Goal: Information Seeking & Learning: Learn about a topic

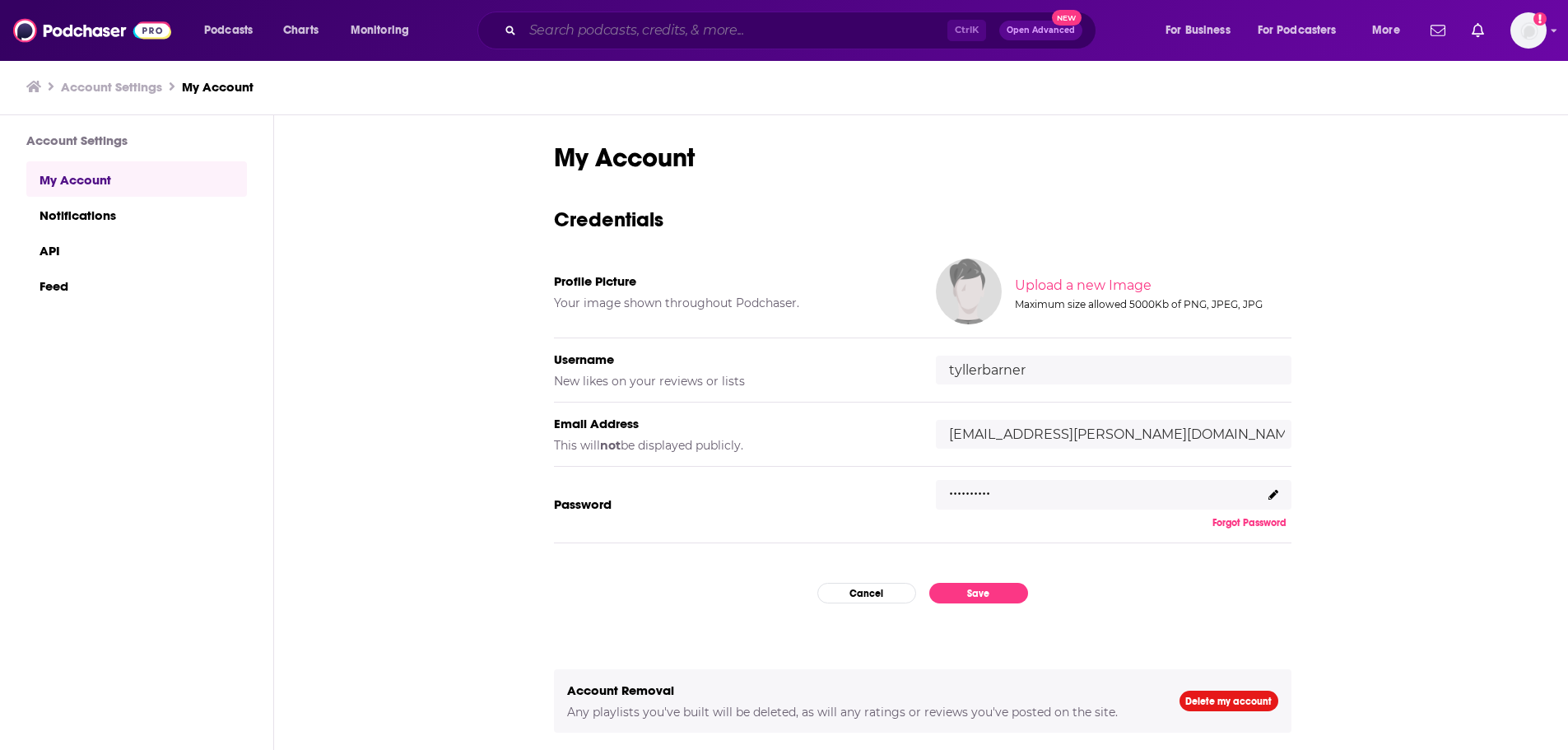
click at [737, 26] on input "Search podcasts, credits, & more..." at bounding box center [734, 30] width 424 height 26
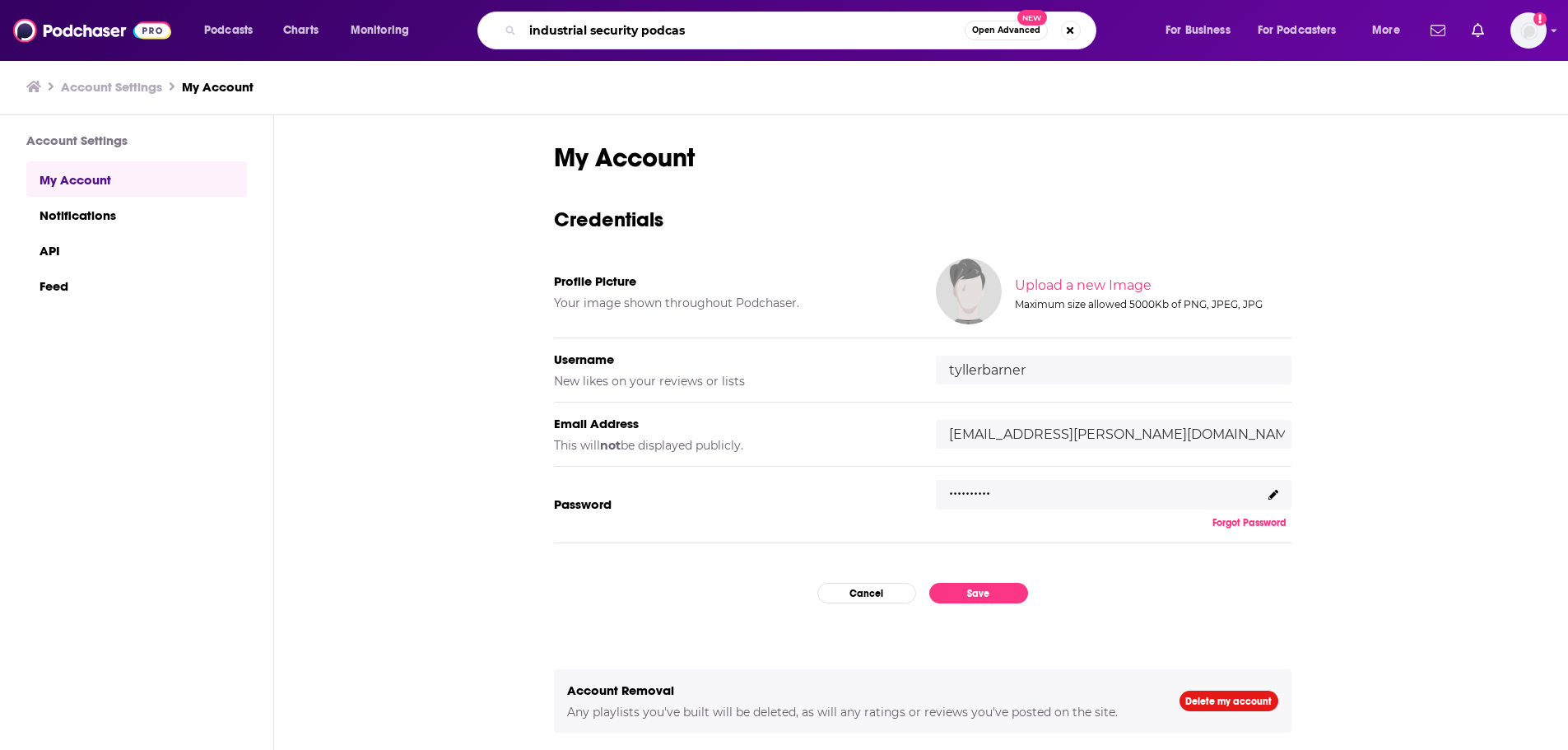
type input "industrial security podcast"
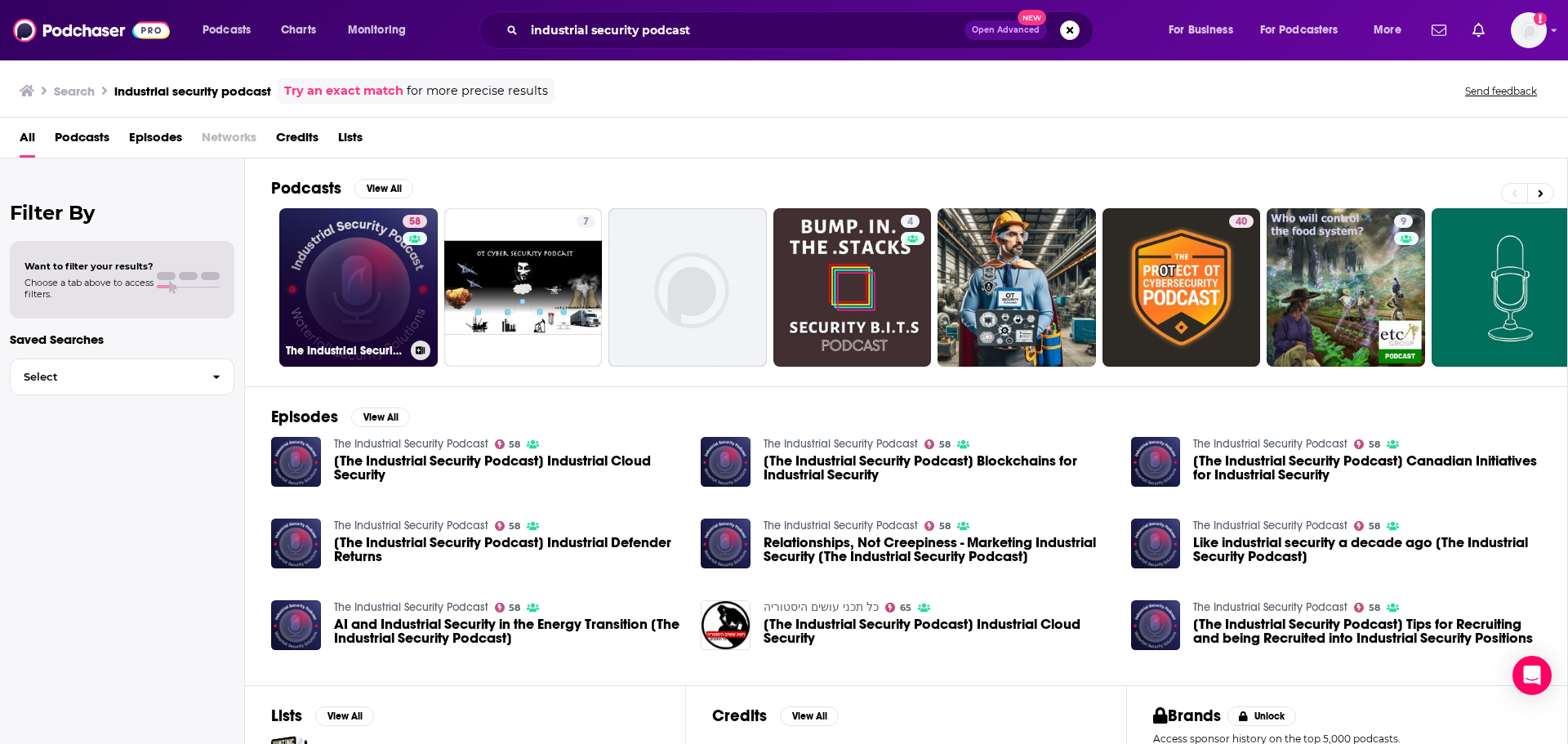
click at [387, 269] on link "58 The Industrial Security Podcast" at bounding box center [358, 287] width 159 height 159
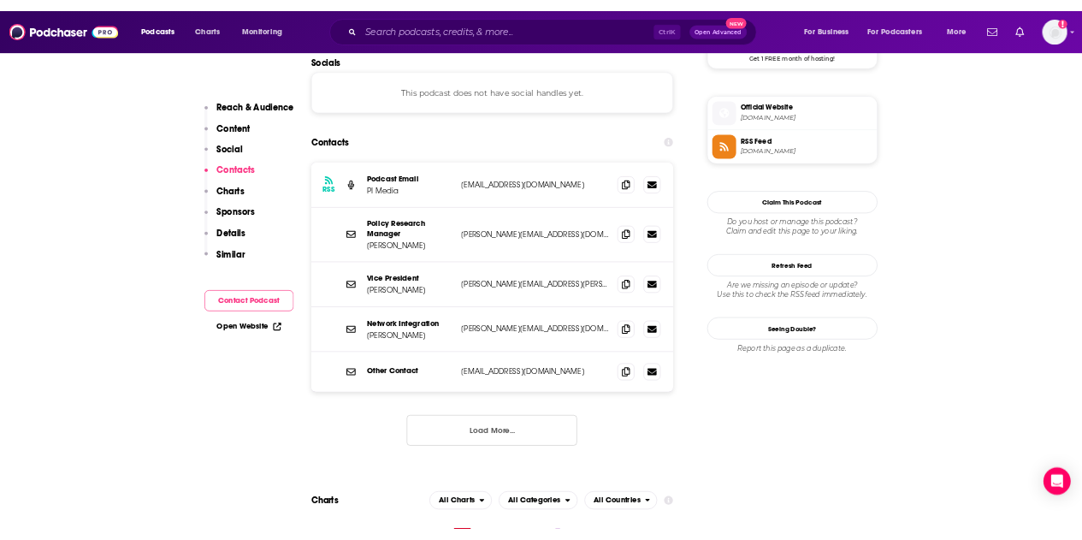
scroll to position [1283, 0]
